Goal: Navigation & Orientation: Find specific page/section

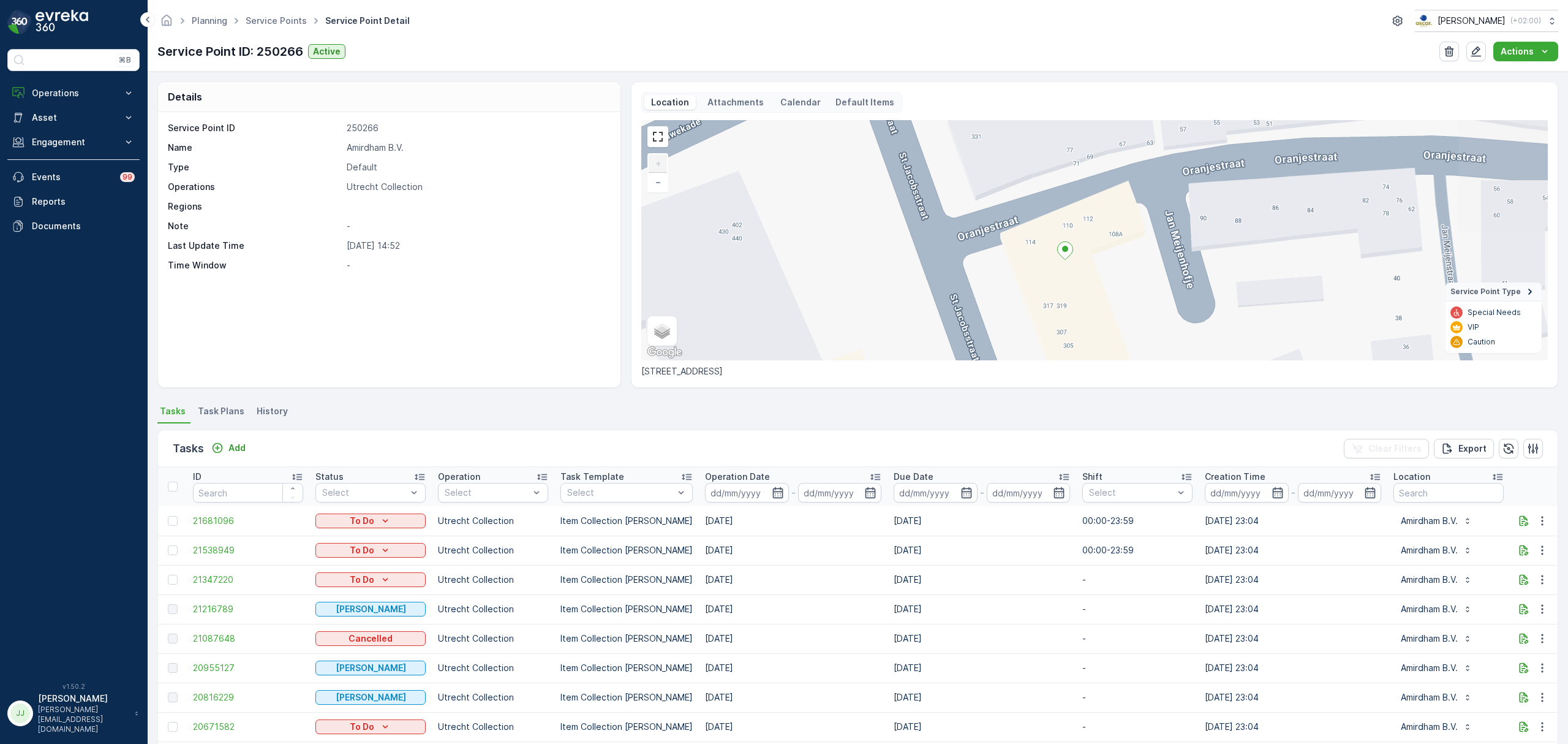
drag, startPoint x: 1181, startPoint y: 250, endPoint x: 1053, endPoint y: 263, distance: 128.7
click at [1053, 263] on div "+ − Satellite Roadmap Terrain Hybrid Leaflet Keyboard shortcuts Map Data Map da…" at bounding box center [1094, 240] width 907 height 240
click at [1476, 49] on icon "button" at bounding box center [1477, 51] width 12 height 12
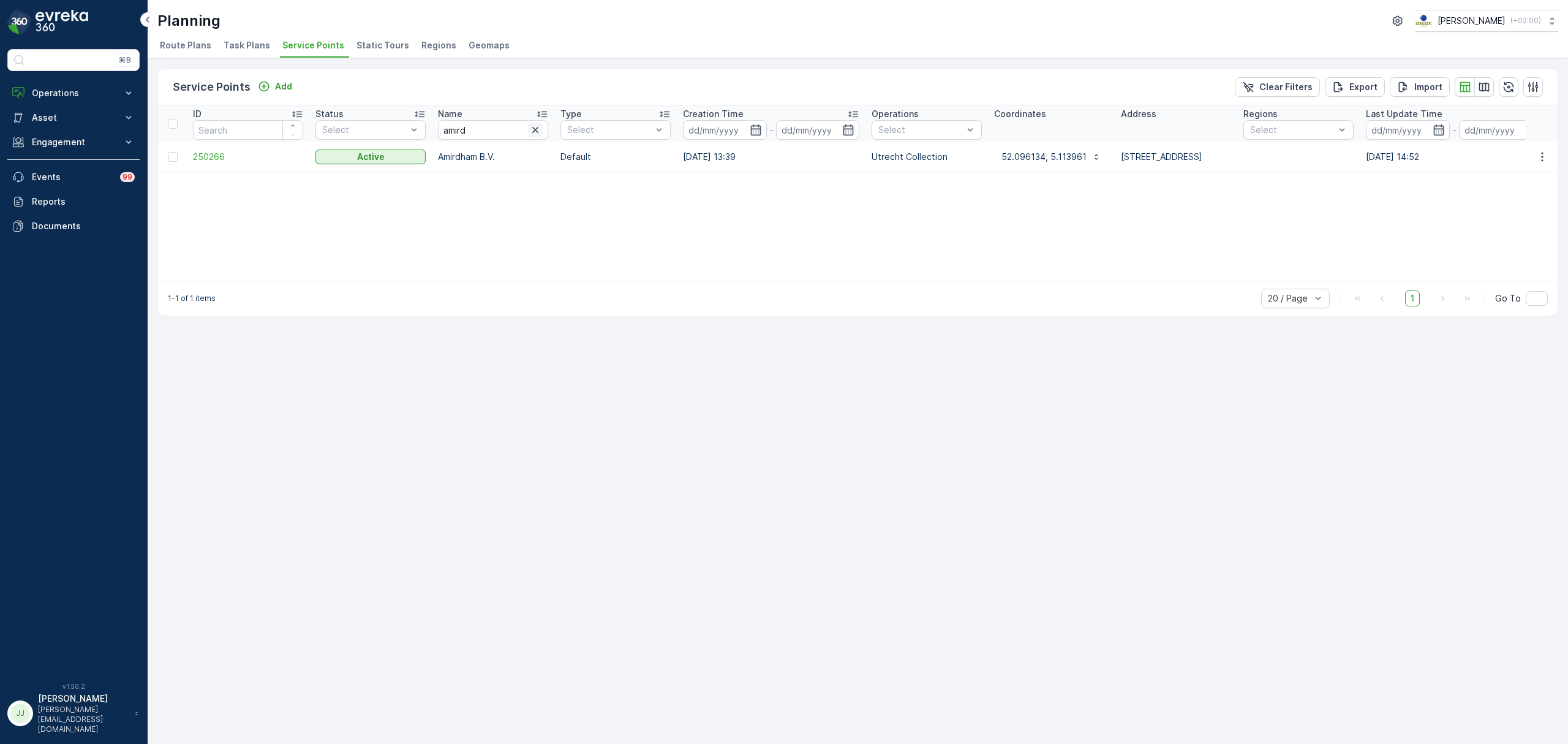
click at [540, 128] on icon "button" at bounding box center [536, 130] width 12 height 12
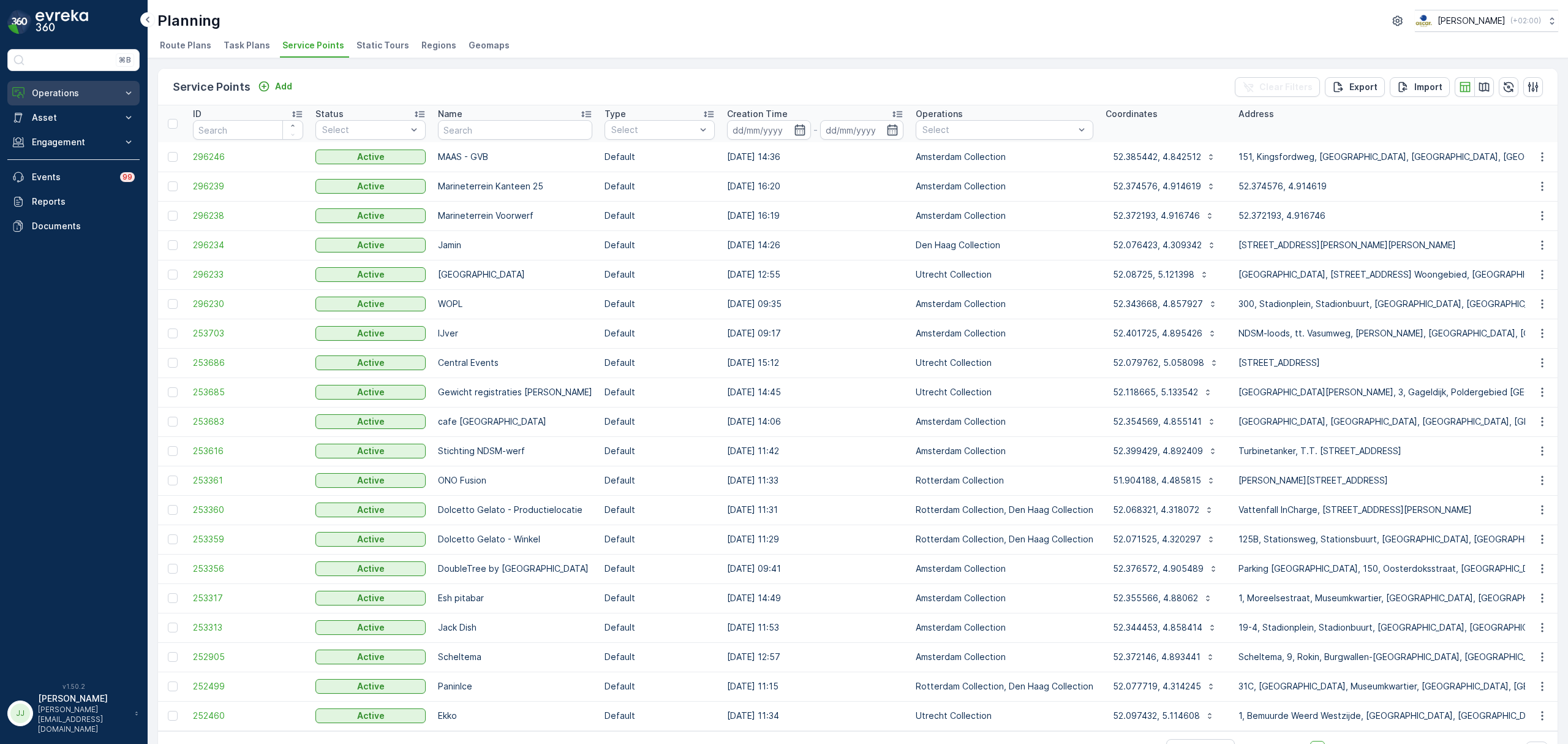
click at [55, 93] on p "Operations" at bounding box center [74, 93] width 84 height 12
click at [57, 166] on p "Cockpit" at bounding box center [47, 166] width 32 height 12
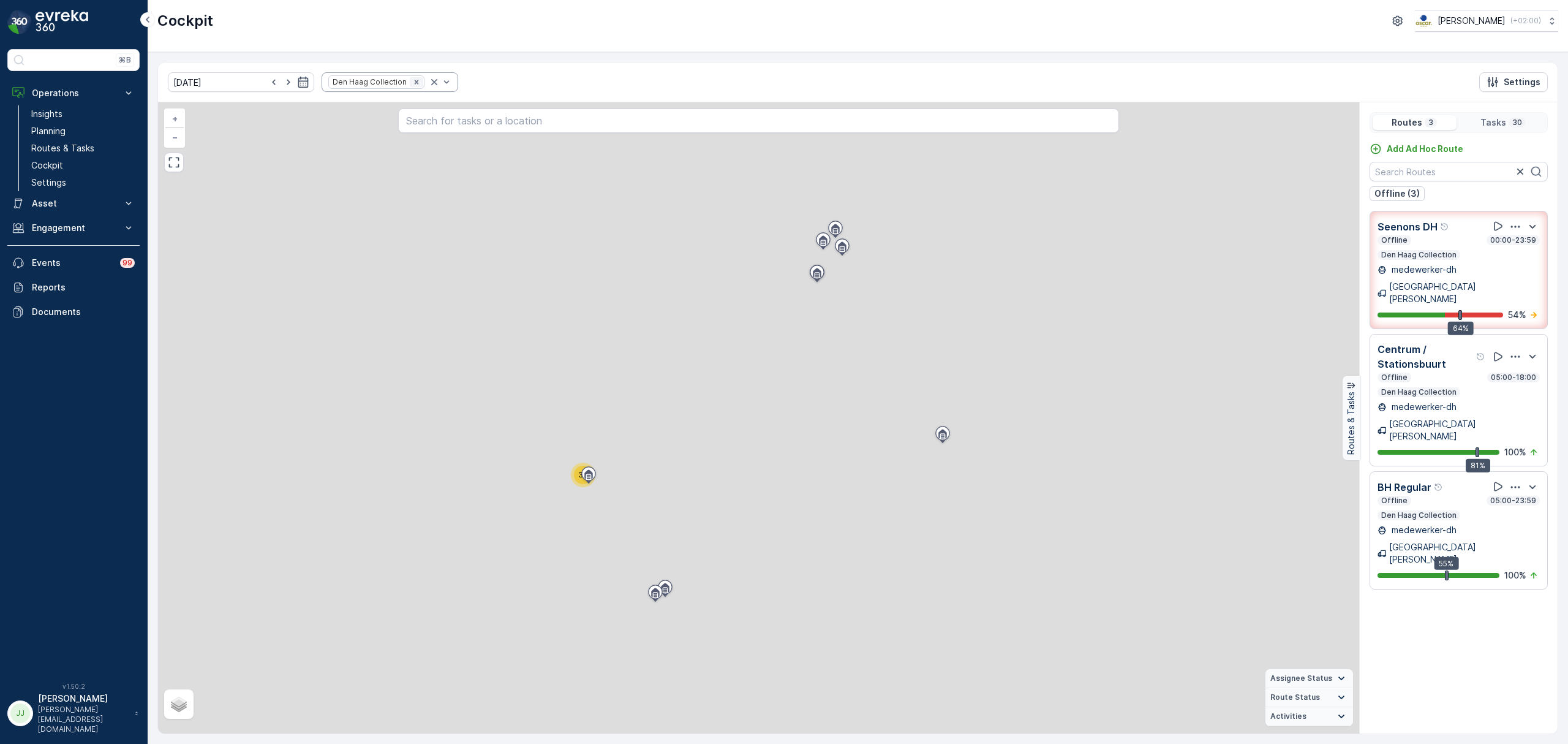
click at [412, 82] on icon "Remove Den Haag Collection" at bounding box center [416, 82] width 9 height 9
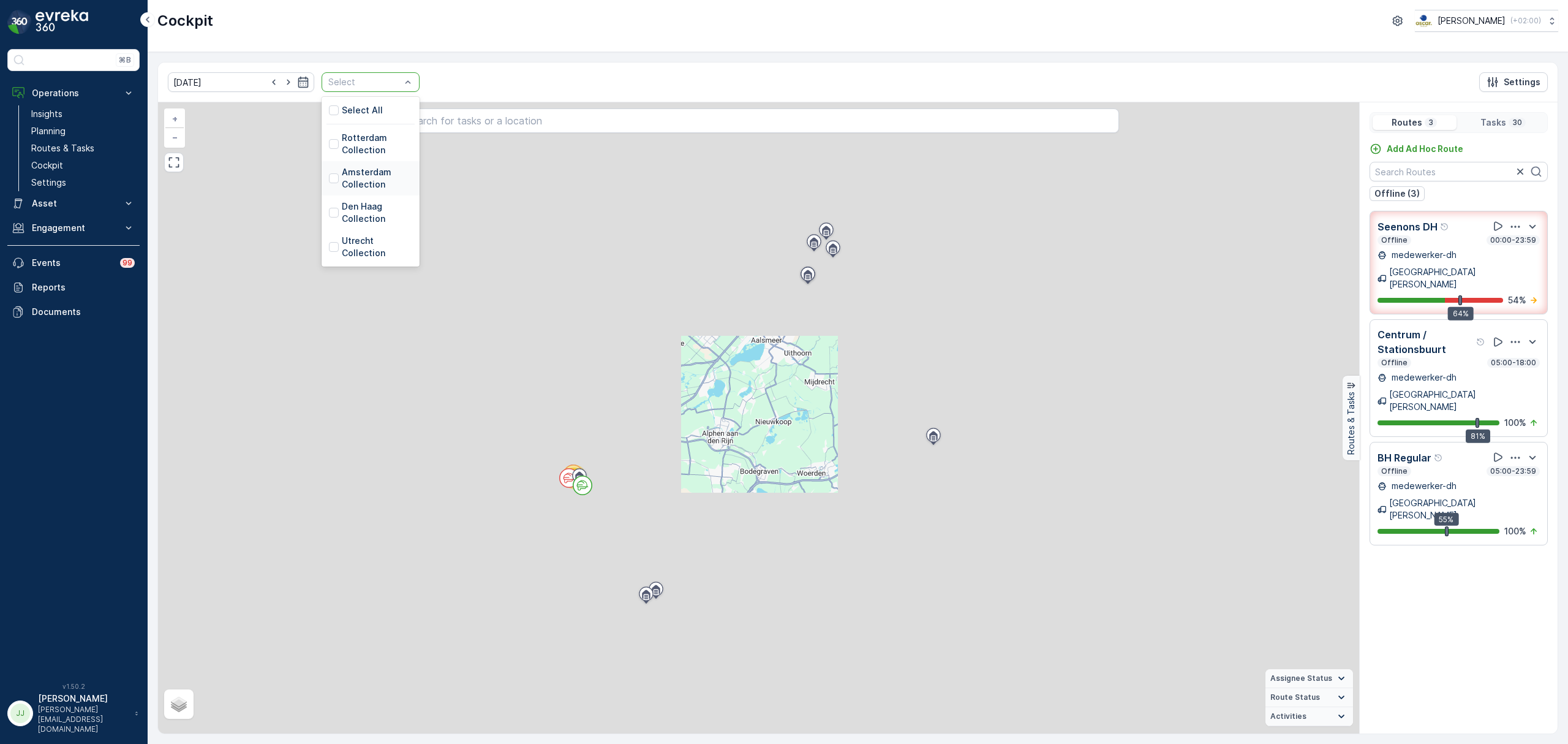
click at [346, 179] on p "Amsterdam Collection" at bounding box center [376, 179] width 71 height 24
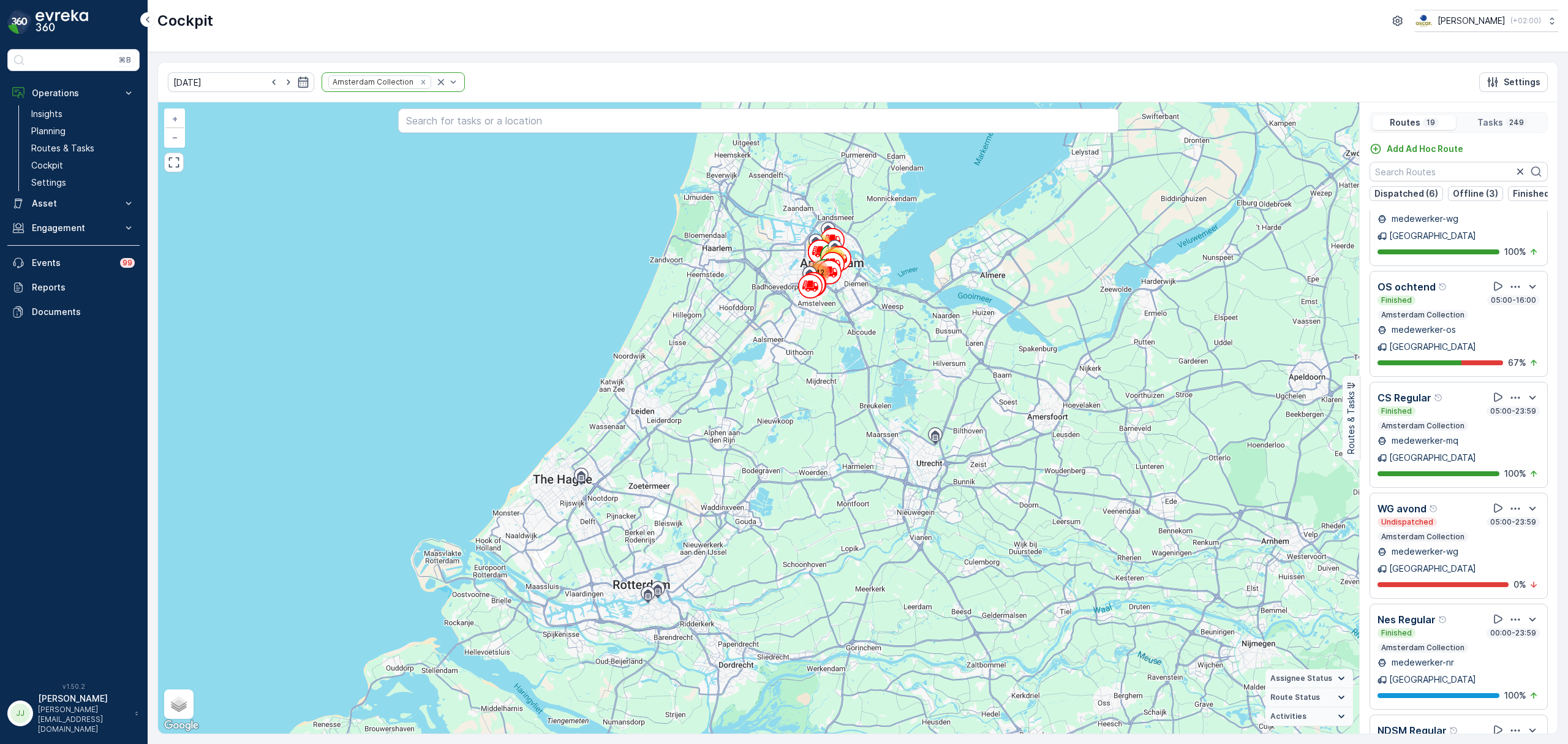
scroll to position [30, 0]
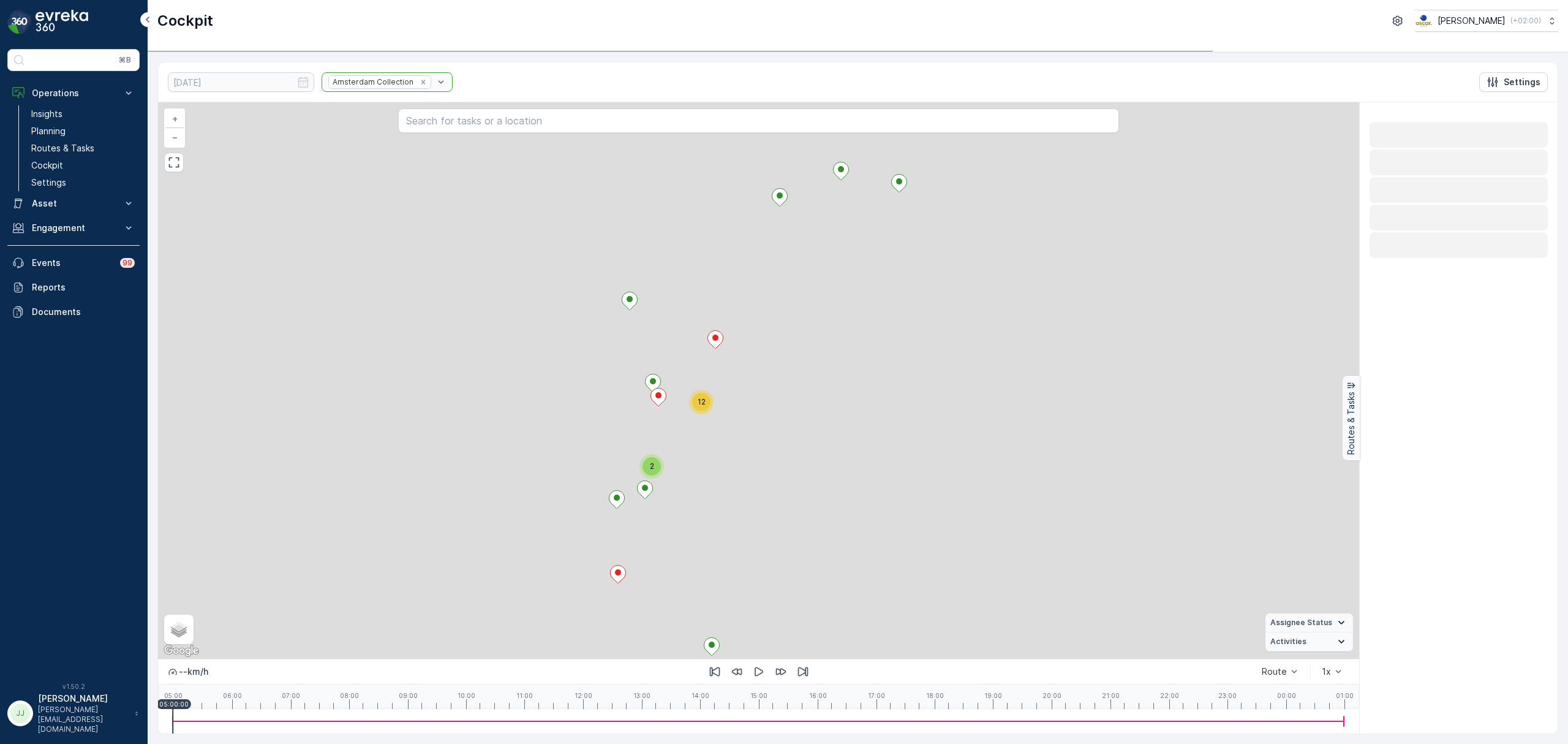
scroll to position [0, 0]
click at [706, 519] on div "2 21538646 + − Satellite Roadmap Terrain Hybrid Leaflet Keyboard shortcuts Map …" at bounding box center [758, 380] width 1201 height 556
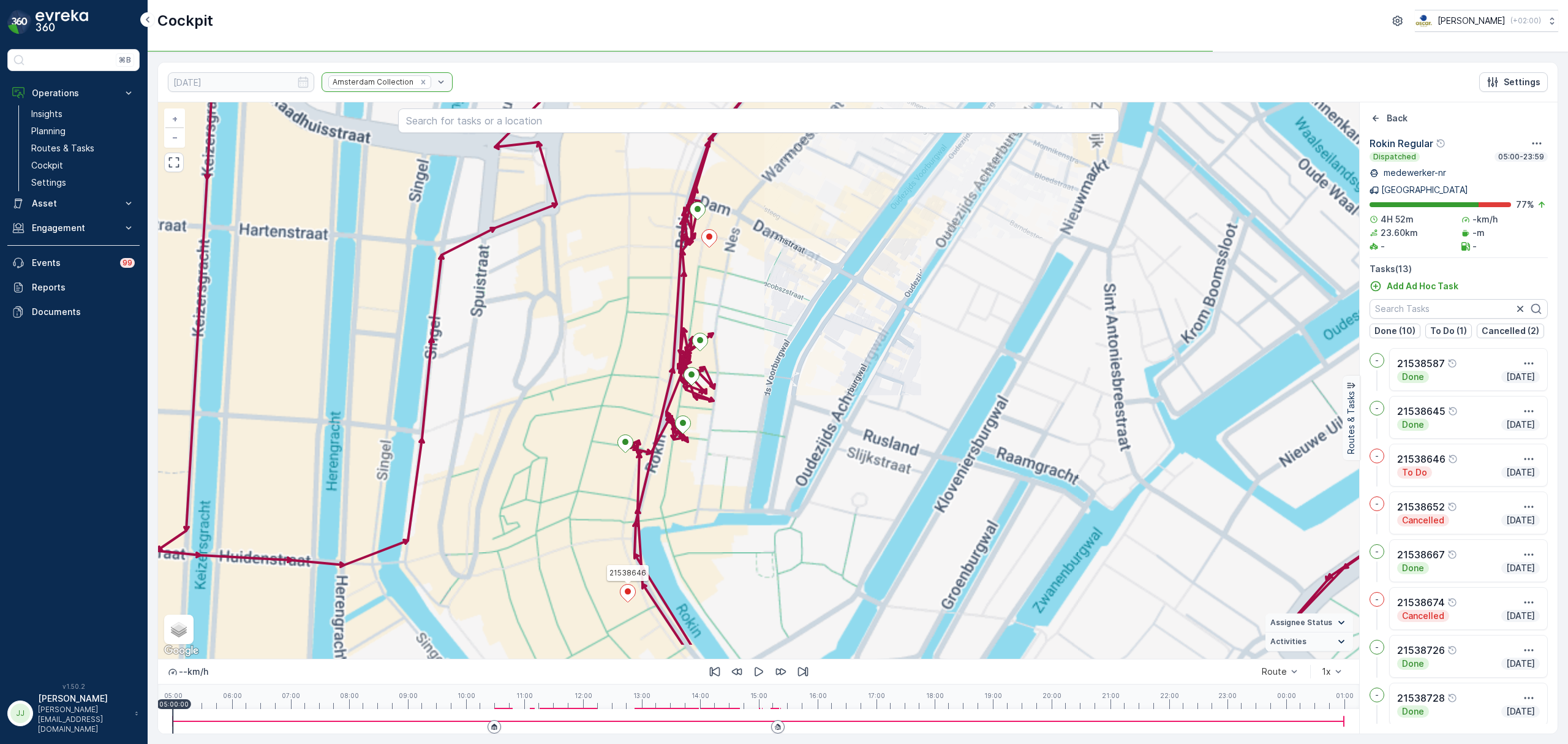
drag, startPoint x: 738, startPoint y: 469, endPoint x: 789, endPoint y: 412, distance: 76.5
click at [792, 400] on div "21538646 + − Satellite Roadmap Terrain Hybrid Leaflet Keyboard shortcuts Map Da…" at bounding box center [758, 380] width 1201 height 556
